Goal: Task Accomplishment & Management: Complete application form

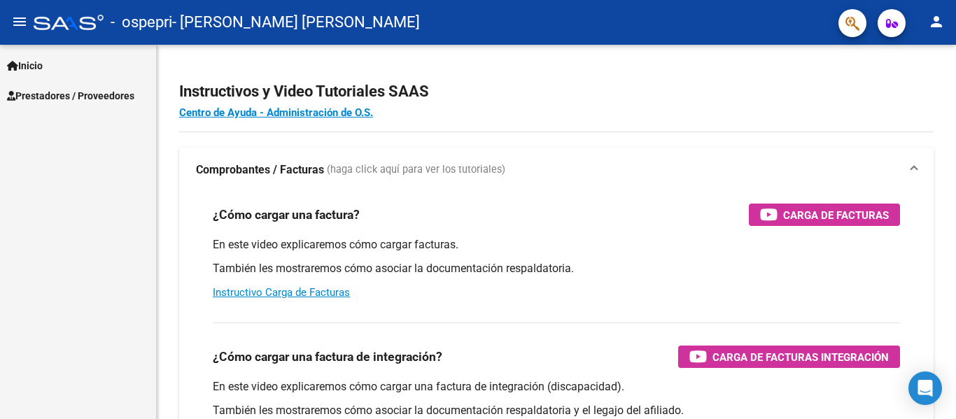
click at [52, 89] on span "Prestadores / Proveedores" at bounding box center [70, 95] width 127 height 15
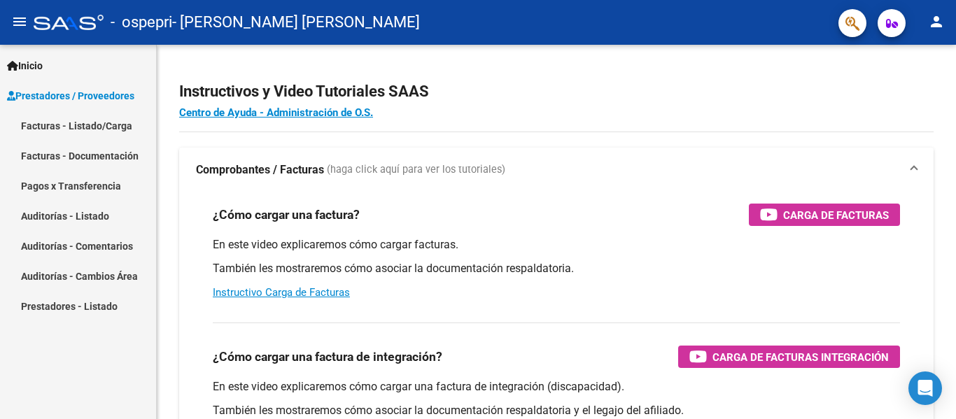
click at [52, 117] on link "Facturas - Listado/Carga" at bounding box center [78, 126] width 156 height 30
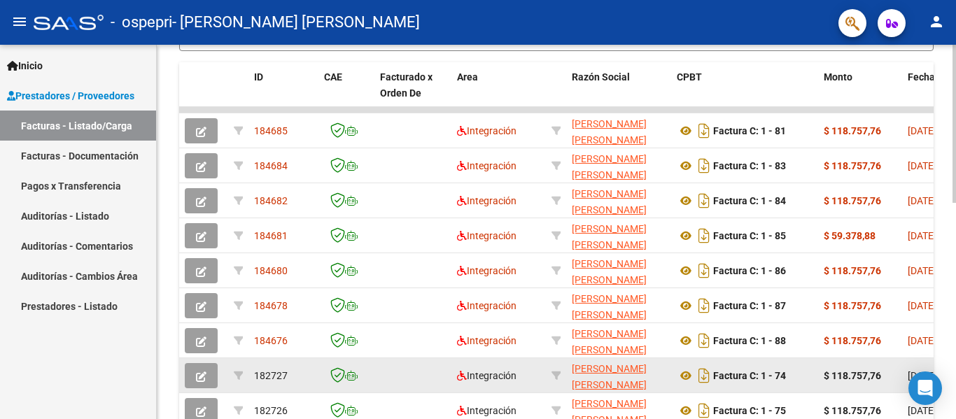
scroll to position [443, 0]
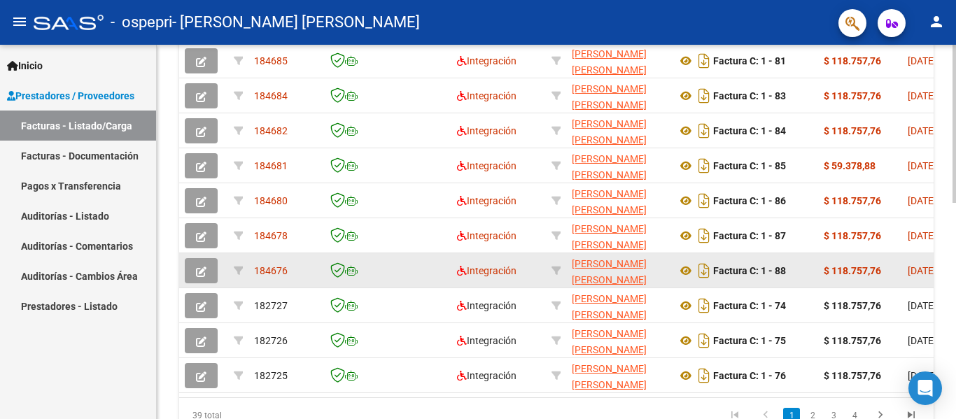
click at [202, 276] on icon "button" at bounding box center [201, 272] width 10 height 10
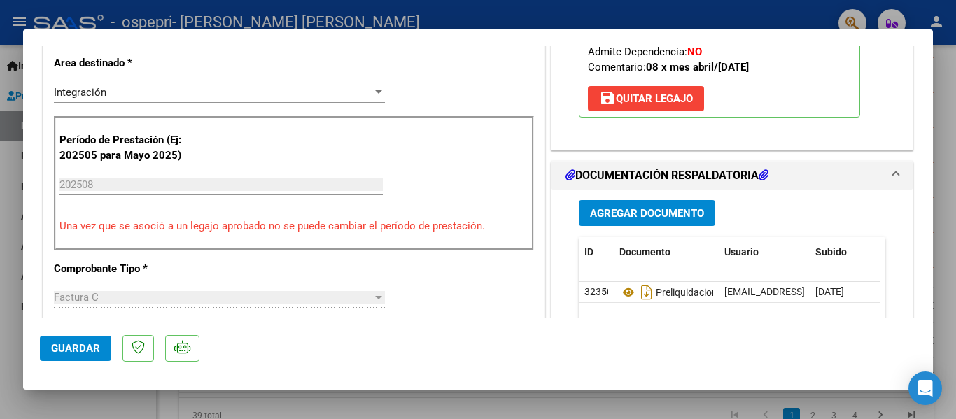
scroll to position [350, 0]
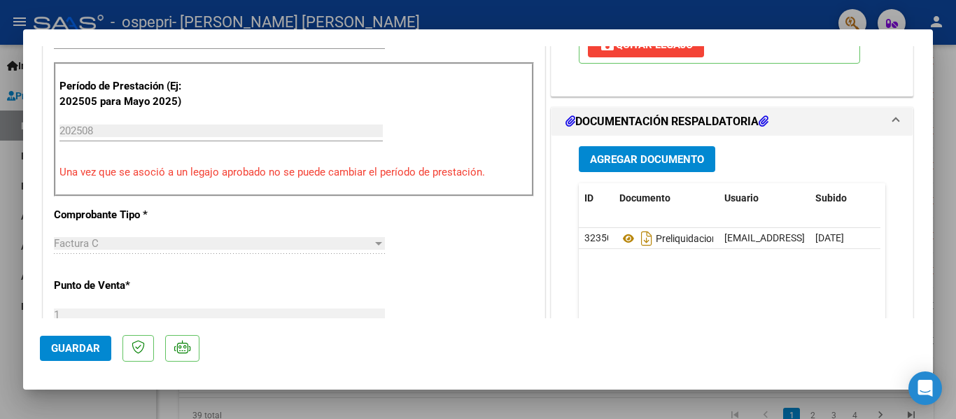
type input "$ 0,00"
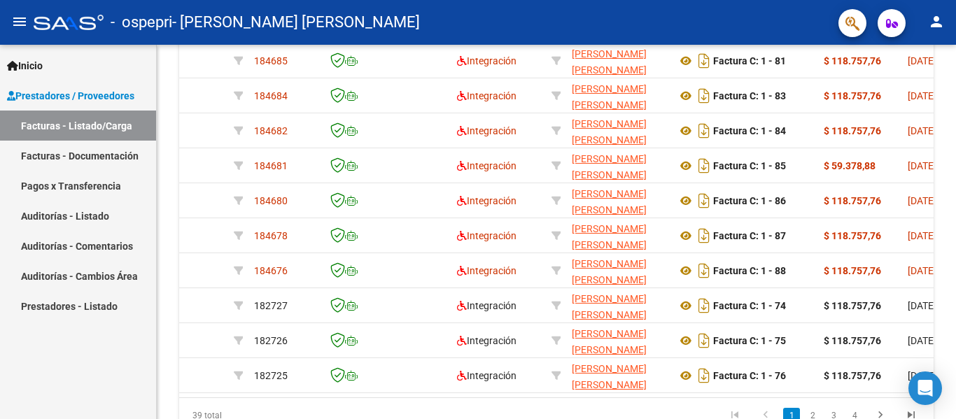
scroll to position [443, 0]
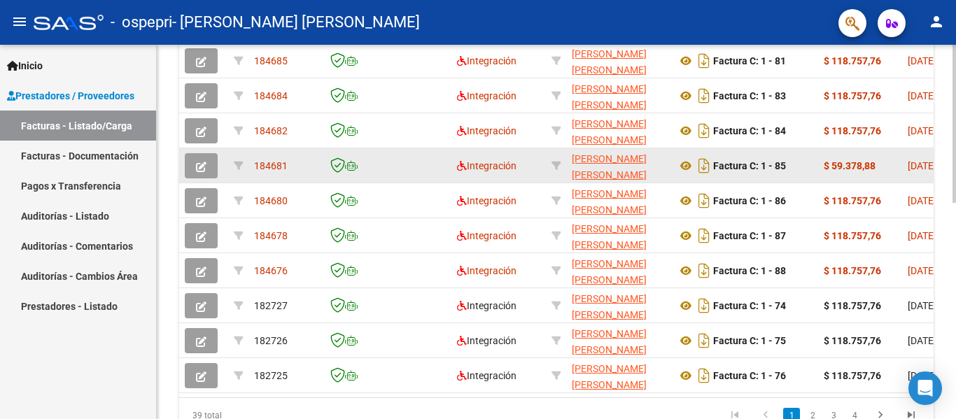
click at [206, 165] on icon "button" at bounding box center [201, 167] width 10 height 10
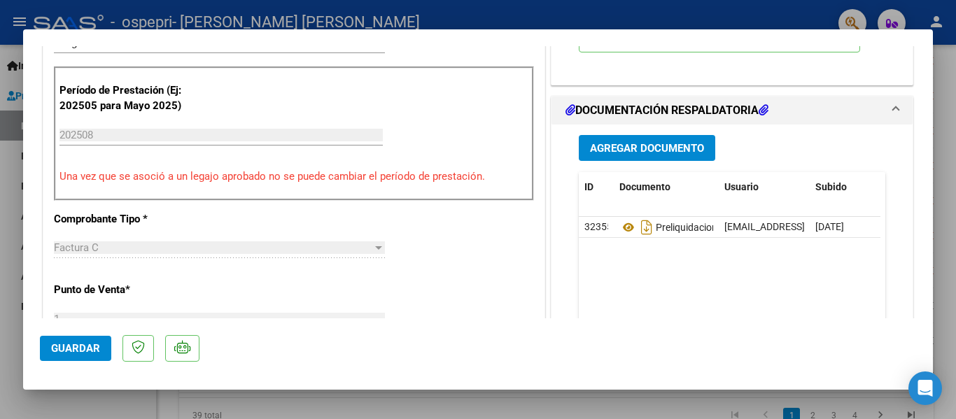
scroll to position [350, 0]
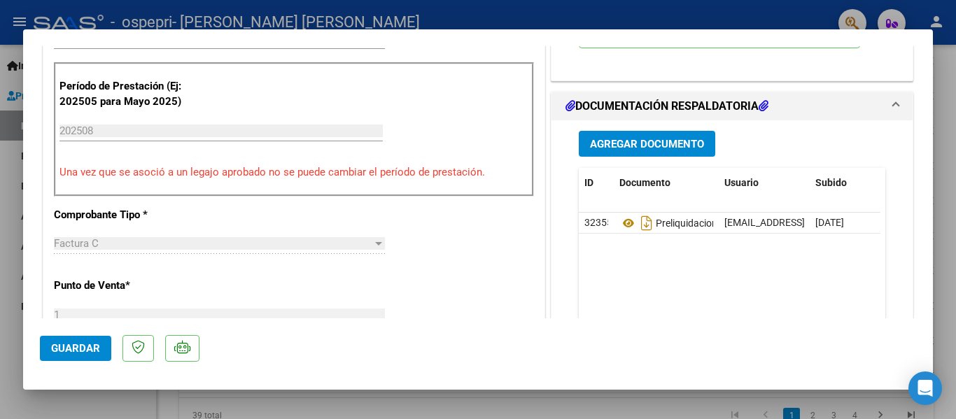
click at [648, 142] on span "Agregar Documento" at bounding box center [647, 144] width 114 height 13
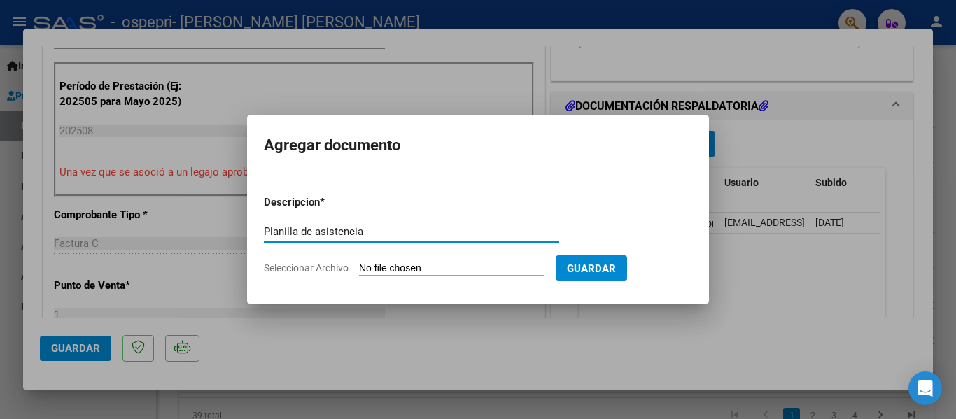
drag, startPoint x: 376, startPoint y: 227, endPoint x: 263, endPoint y: 222, distance: 112.7
click at [263, 222] on mat-dialog-content "Descripcion * Planilla de asistencia Escriba aquí una descripcion Seleccionar A…" at bounding box center [478, 229] width 462 height 113
type input "Planilla de asistencia"
click at [447, 269] on input "Seleccionar Archivo" at bounding box center [451, 268] width 185 height 13
type input "C:\fakepath\Planilla de asistencia [PERSON_NAME].jpg"
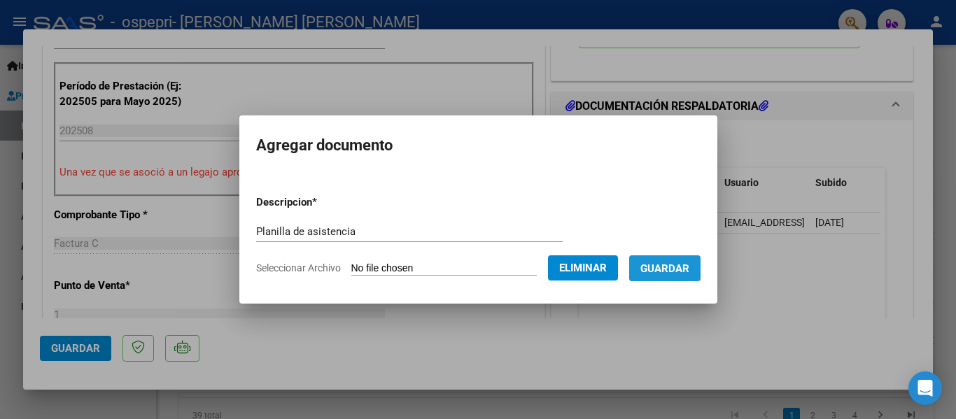
click at [683, 267] on span "Guardar" at bounding box center [664, 268] width 49 height 13
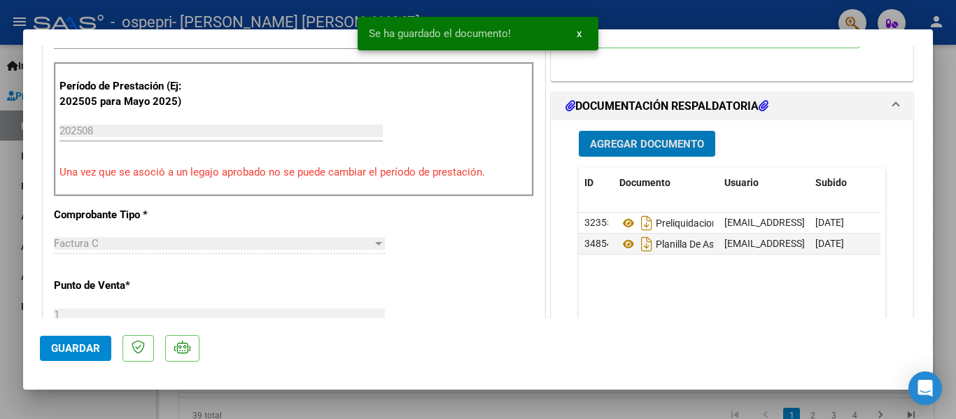
click at [62, 344] on span "Guardar" at bounding box center [75, 348] width 49 height 13
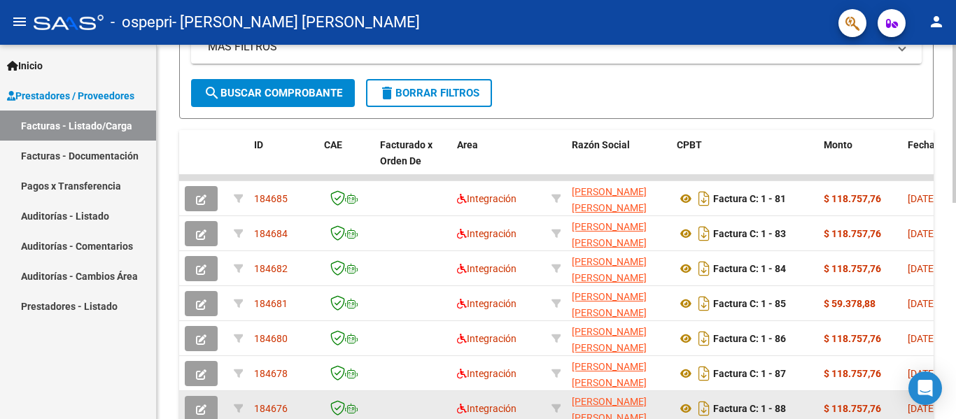
scroll to position [303, 0]
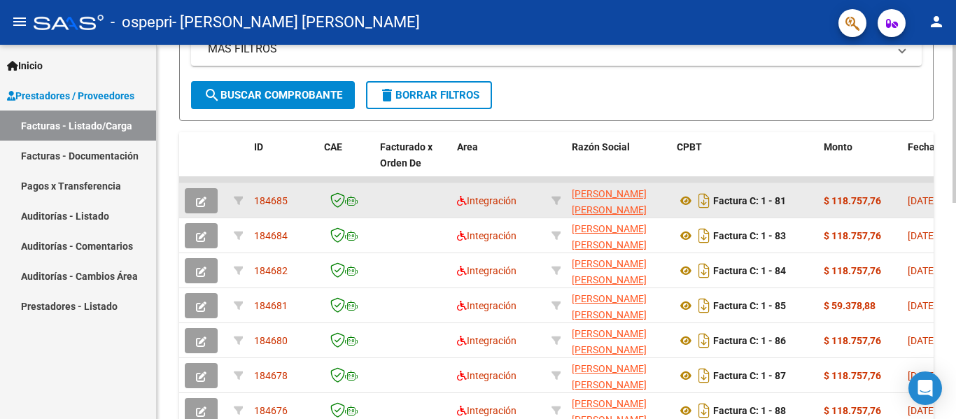
click at [206, 206] on icon "button" at bounding box center [201, 202] width 10 height 10
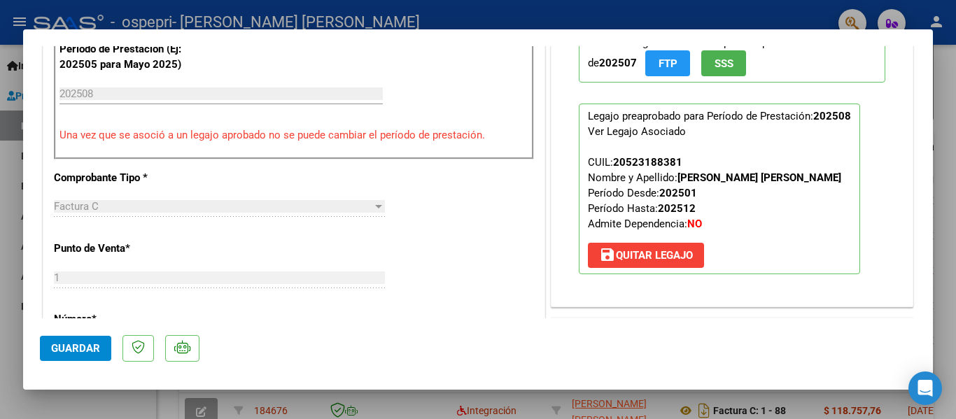
scroll to position [420, 0]
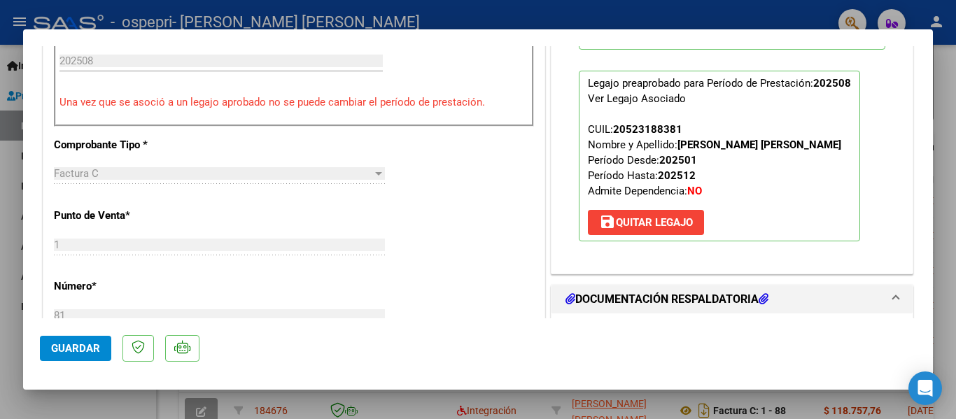
type input "$ 0,00"
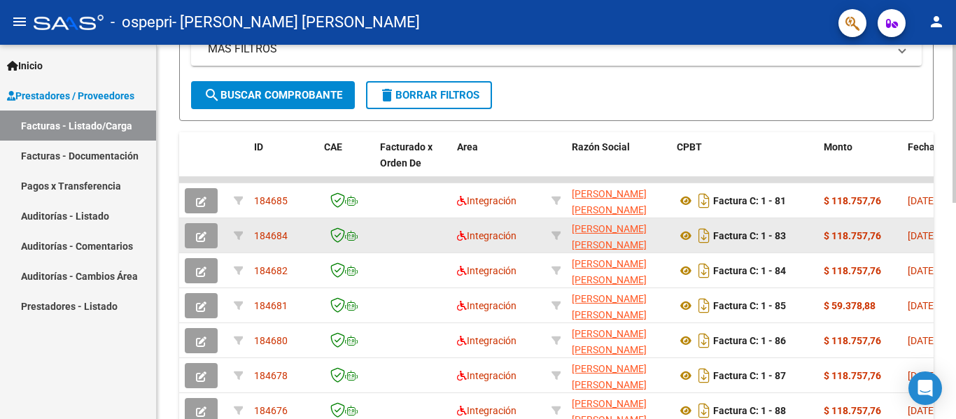
click at [200, 238] on icon "button" at bounding box center [201, 237] width 10 height 10
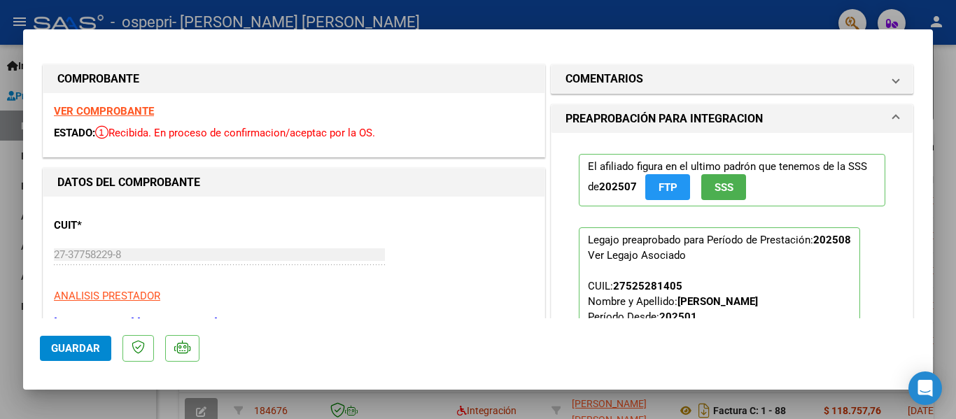
type input "$ 0,00"
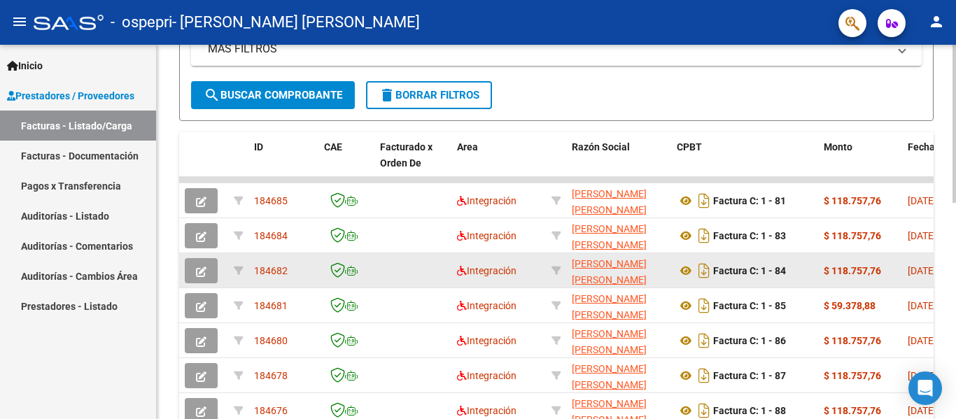
click at [204, 276] on icon "button" at bounding box center [201, 272] width 10 height 10
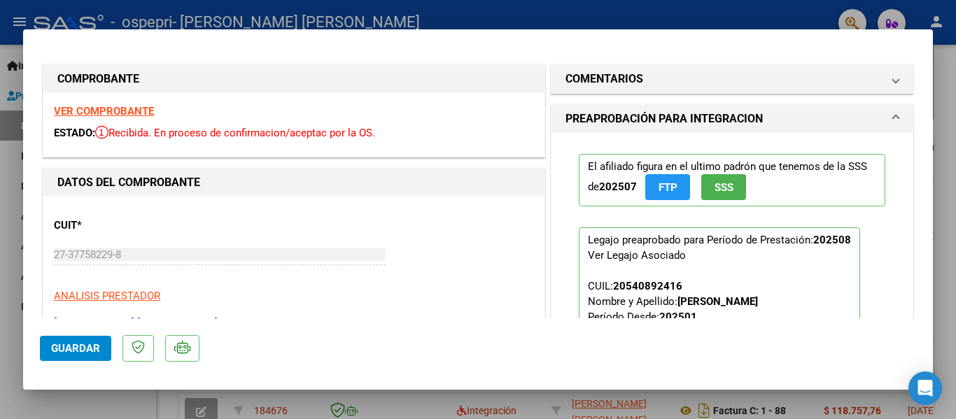
type input "$ 0,00"
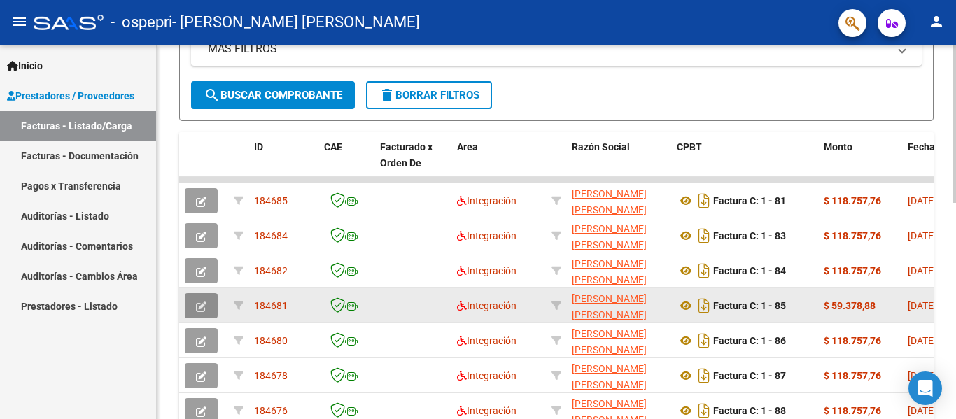
click at [207, 305] on button "button" at bounding box center [201, 305] width 33 height 25
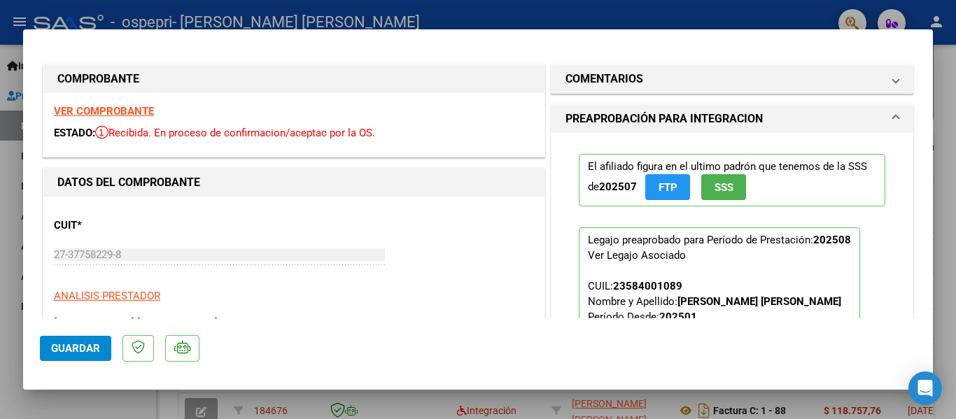
type input "$ 0,00"
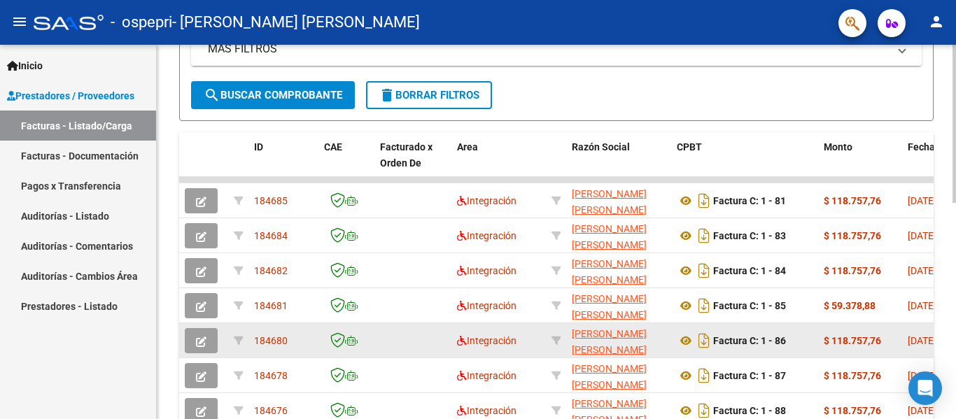
click at [212, 341] on button "button" at bounding box center [201, 340] width 33 height 25
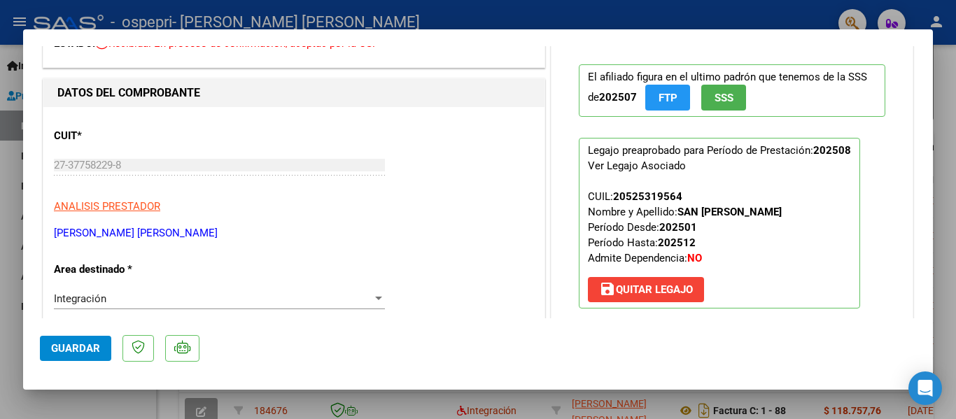
scroll to position [280, 0]
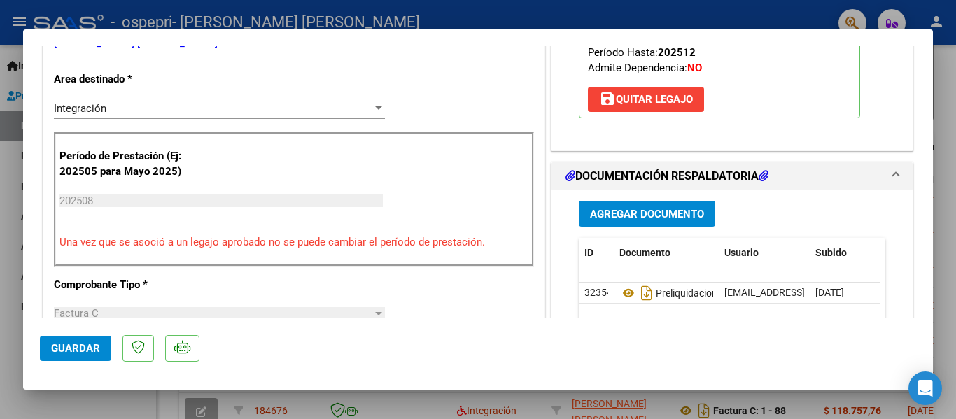
click at [641, 211] on span "Agregar Documento" at bounding box center [647, 214] width 114 height 13
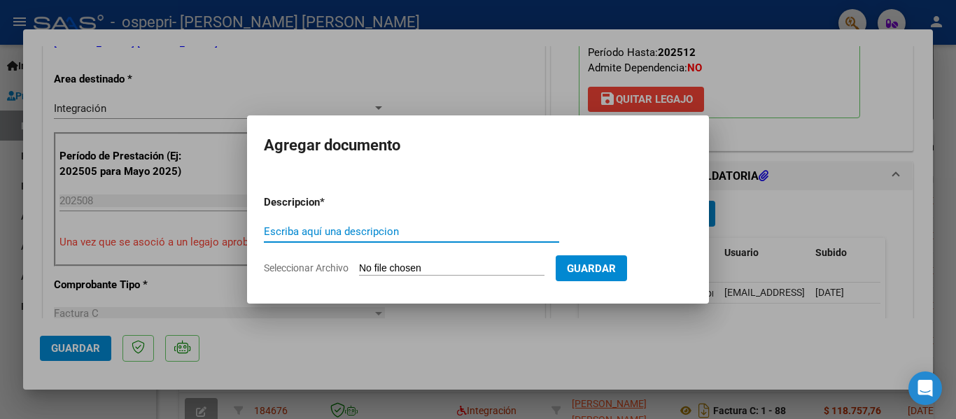
paste input "Planilla de asistencia"
type input "Planilla de asistencia"
click at [471, 267] on input "Seleccionar Archivo" at bounding box center [451, 268] width 185 height 13
click at [434, 267] on input "Seleccionar Archivo" at bounding box center [451, 268] width 185 height 13
type input "C:\fakepath\Planilla de asistencia [PERSON_NAME].jpg"
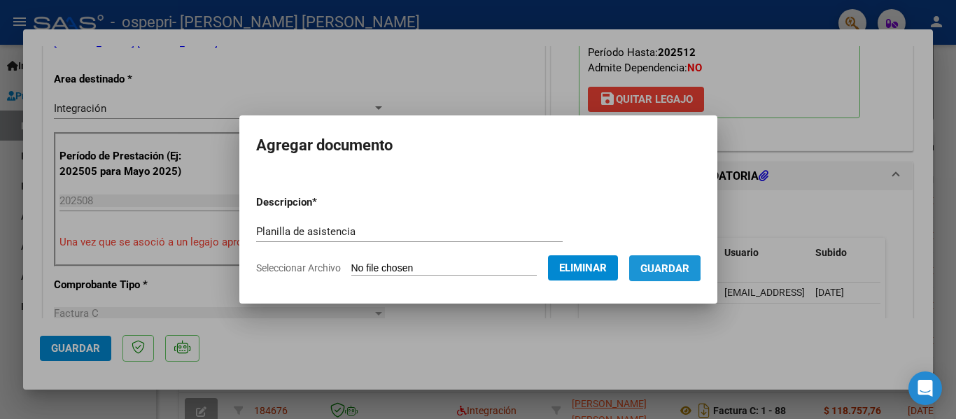
click at [665, 268] on span "Guardar" at bounding box center [664, 268] width 49 height 13
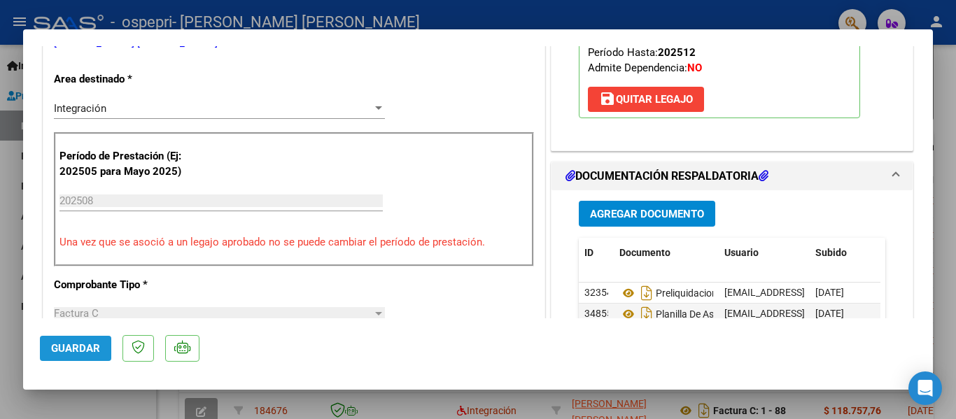
click at [69, 348] on span "Guardar" at bounding box center [75, 348] width 49 height 13
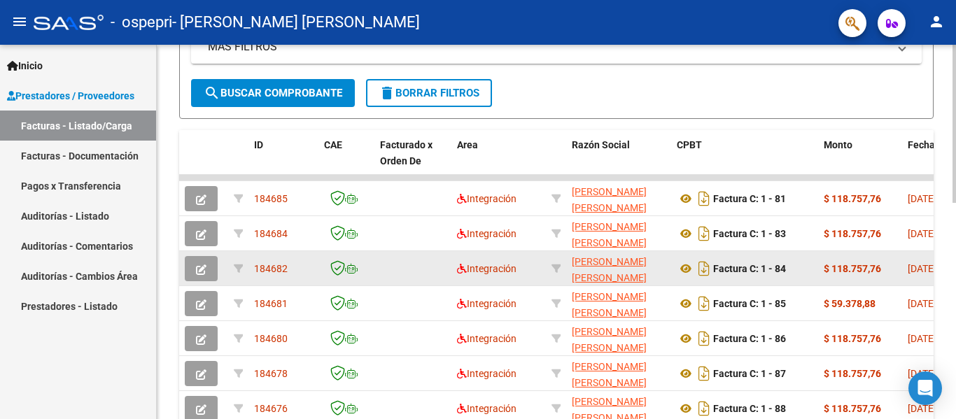
scroll to position [373, 0]
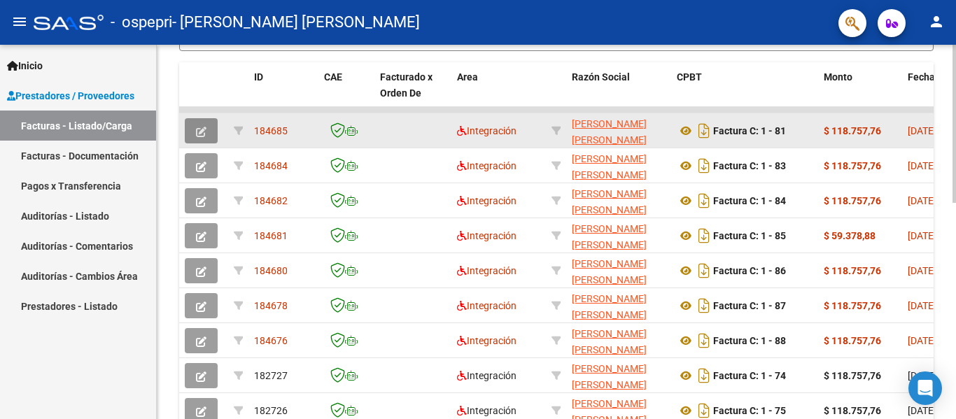
click at [208, 128] on button "button" at bounding box center [201, 130] width 33 height 25
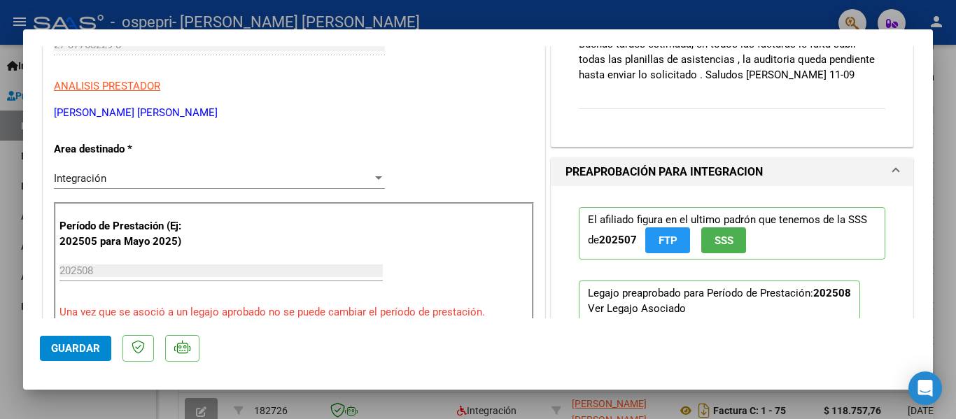
scroll to position [280, 0]
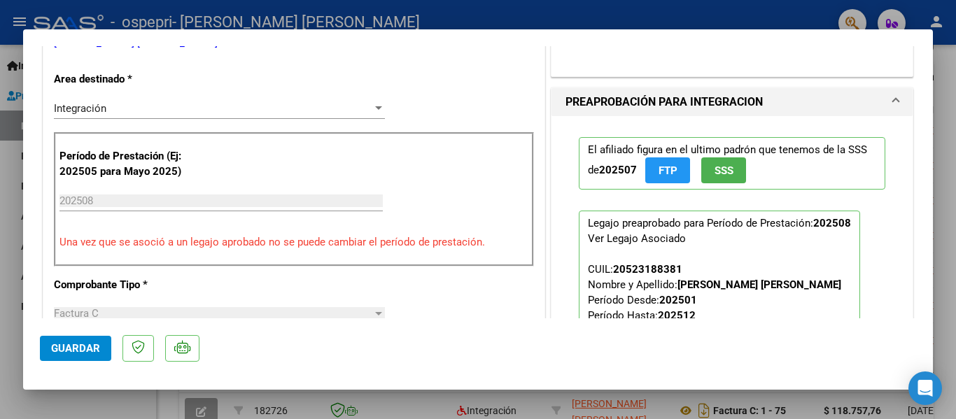
type input "$ 0,00"
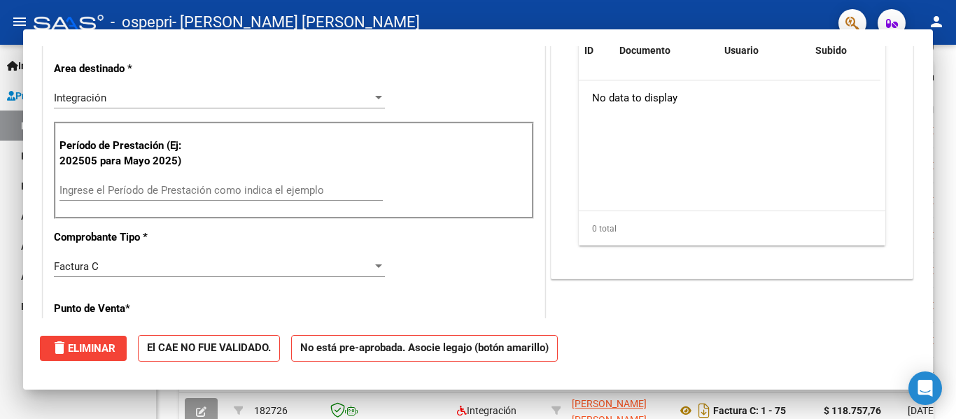
scroll to position [0, 0]
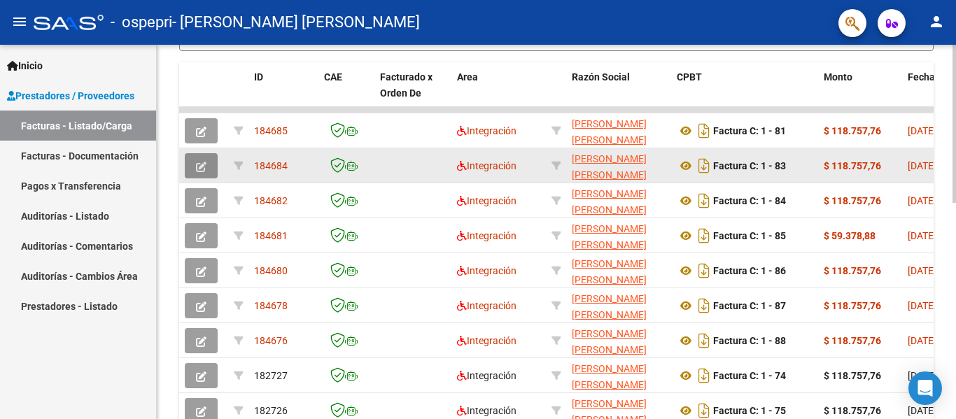
click at [206, 172] on button "button" at bounding box center [201, 165] width 33 height 25
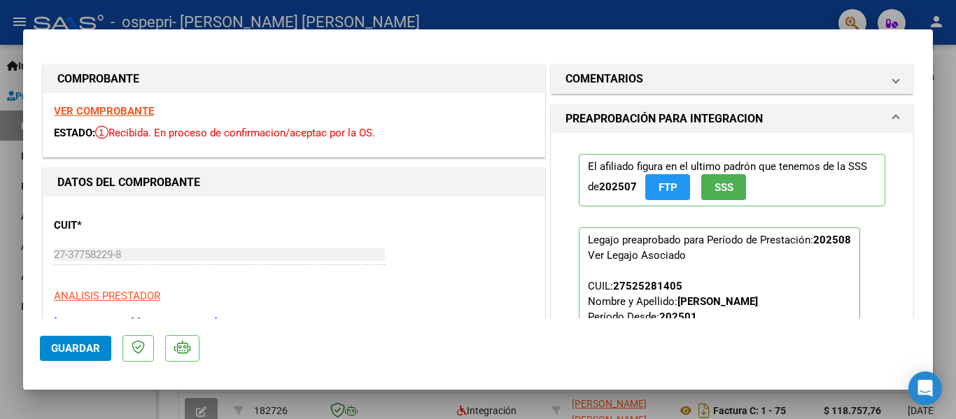
type input "$ 0,00"
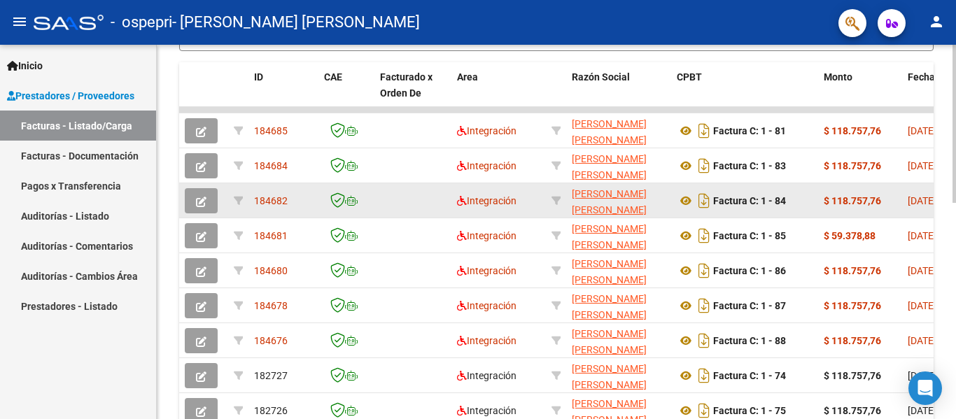
click at [208, 202] on button "button" at bounding box center [201, 200] width 33 height 25
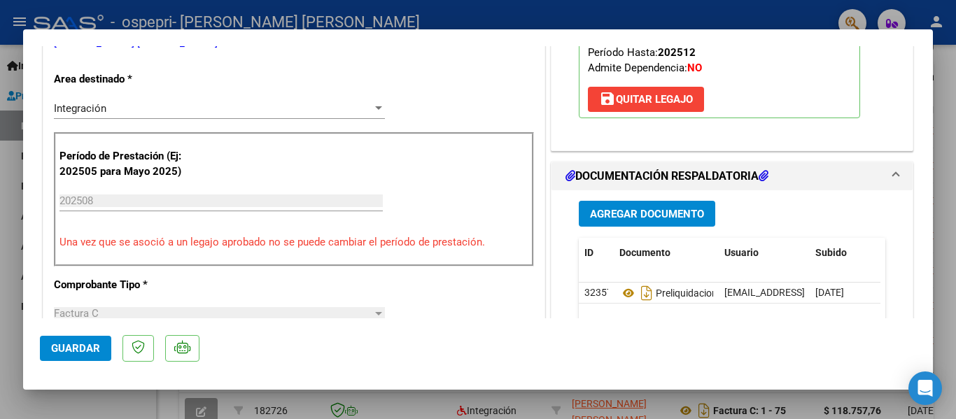
scroll to position [350, 0]
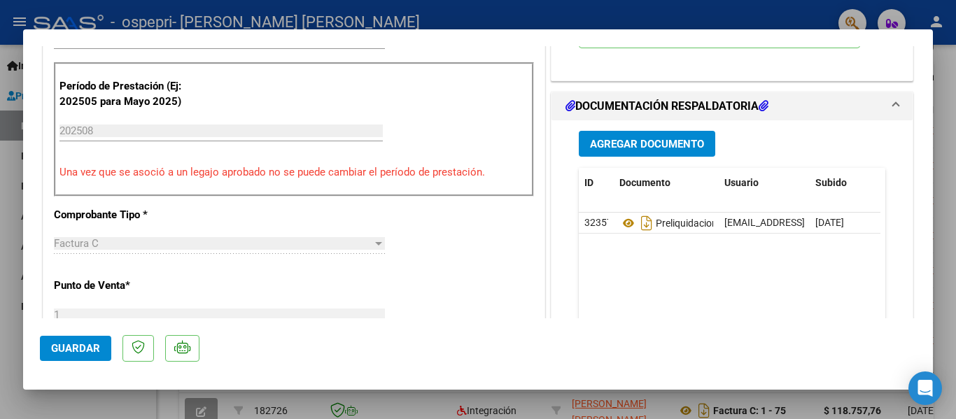
click at [636, 144] on span "Agregar Documento" at bounding box center [647, 144] width 114 height 13
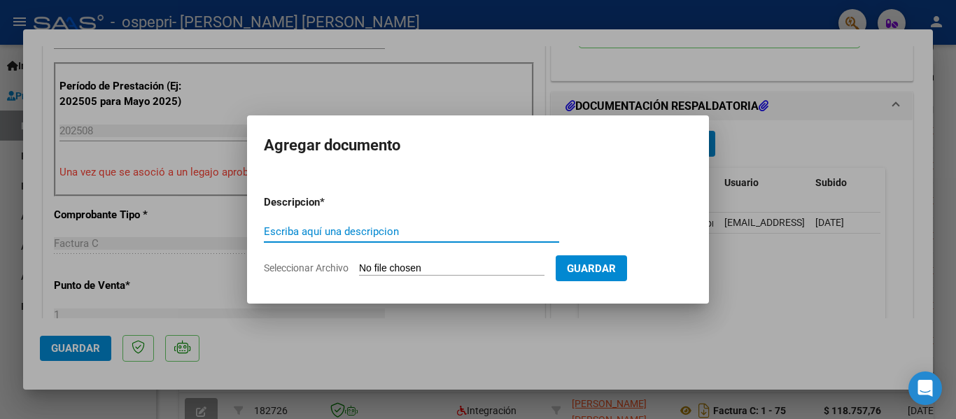
paste input "Planilla de asistencia"
type input "Planilla de asistencia"
click at [466, 265] on input "Seleccionar Archivo" at bounding box center [451, 268] width 185 height 13
type input "C:\fakepath\Planilla de asistencia [PERSON_NAME].jpg"
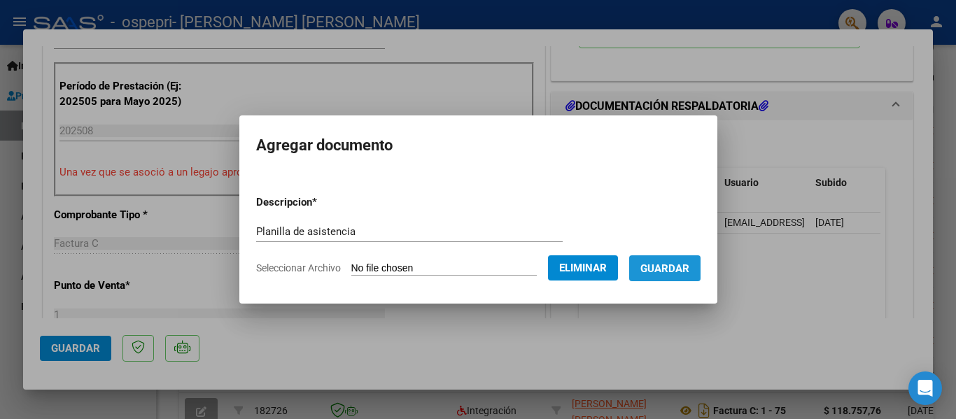
click at [681, 271] on span "Guardar" at bounding box center [664, 268] width 49 height 13
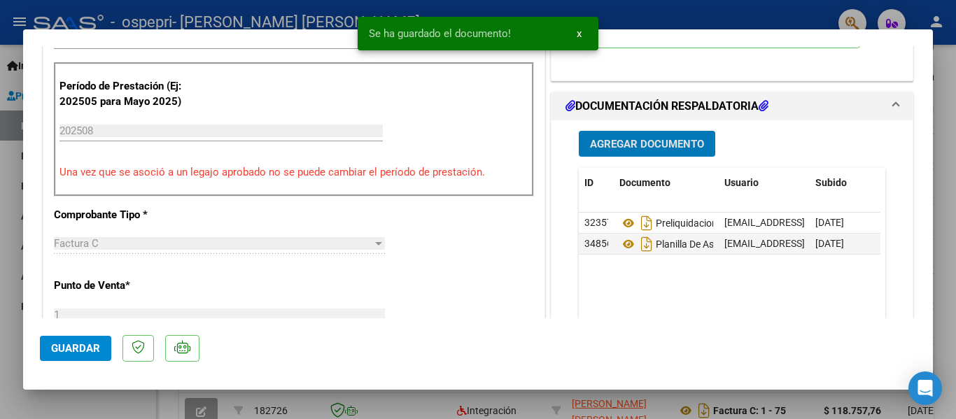
click at [87, 344] on span "Guardar" at bounding box center [75, 348] width 49 height 13
type input "$ 0,00"
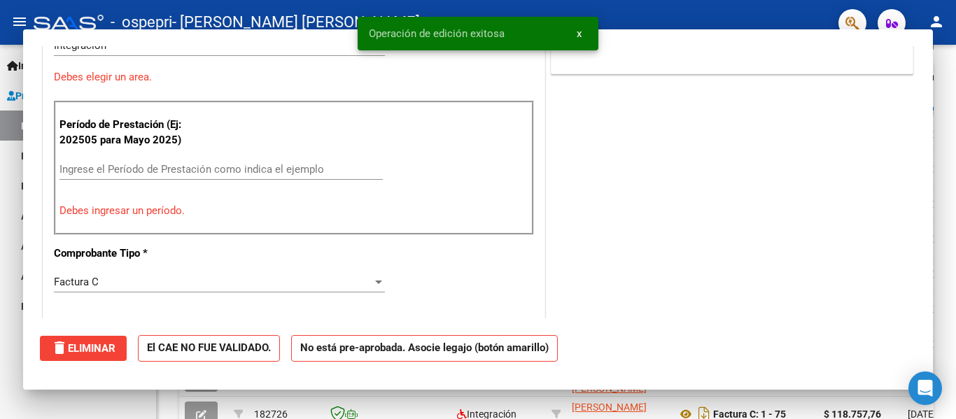
scroll to position [357, 0]
